Goal: Information Seeking & Learning: Learn about a topic

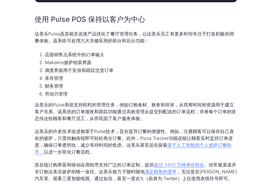
scroll to position [632, 0]
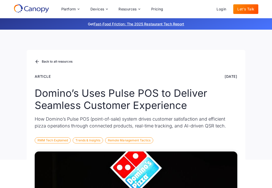
click at [141, 60] on div "Back to all resources" at bounding box center [136, 62] width 202 height 8
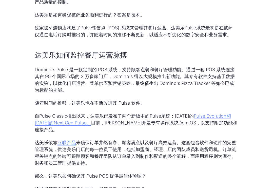
scroll to position [310, 0]
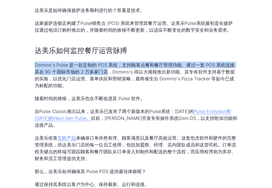
drag, startPoint x: 35, startPoint y: 65, endPoint x: 109, endPoint y: 73, distance: 73.6
click at [109, 73] on font "Domino's Pulse 是一款定制的 POS 系统，支持顾客点餐和餐厅管理功能。通过一套 POS 系统连接其在 90 个国际市场的 2 万多家门店，Do…" at bounding box center [135, 75] width 200 height 26
copy font "Domino's Pulse 是一款定制的 POS 系统，支持顾客点餐和餐厅管理功能。通过一套 POS 系统连接其在 90 个国际市场的 2 万多家门店"
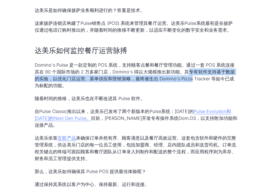
drag, startPoint x: 190, startPoint y: 72, endPoint x: 193, endPoint y: 76, distance: 5.2
click at [193, 76] on font "Domino's Pulse 是一款定制的 POS 系统，支持顾客点餐和餐厅管理功能。通过一套 POS 系统连接其在 90 个国际市场的 2 万多家门店，Do…" at bounding box center [135, 75] width 200 height 26
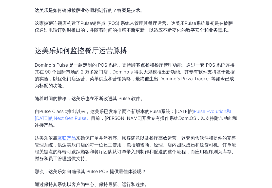
click at [171, 85] on p "Domino's Pulse 是一款定制的 POS 系统，支持顾客点餐和餐厅管理功能。通过一套 POS 系统连接其在 90 个国际市场的 2 万多家门店，Do…" at bounding box center [136, 74] width 202 height 27
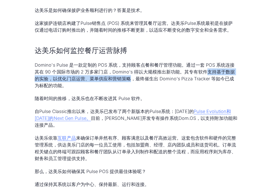
drag, startPoint x: 209, startPoint y: 71, endPoint x: 131, endPoint y: 79, distance: 78.1
click at [131, 79] on font "Domino's Pulse 是一款定制的 POS 系统，支持顾客点餐和餐厅管理功能。通过一套 POS 系统连接其在 90 个国际市场的 2 万多家门店，Do…" at bounding box center [135, 75] width 200 height 26
copy font "支持基于数据的实验，以优化门店运营、菜单供应和营销策略"
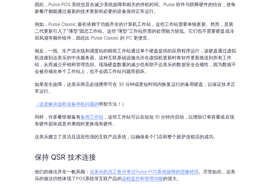
scroll to position [1197, 0]
